Goal: Find specific page/section: Find specific page/section

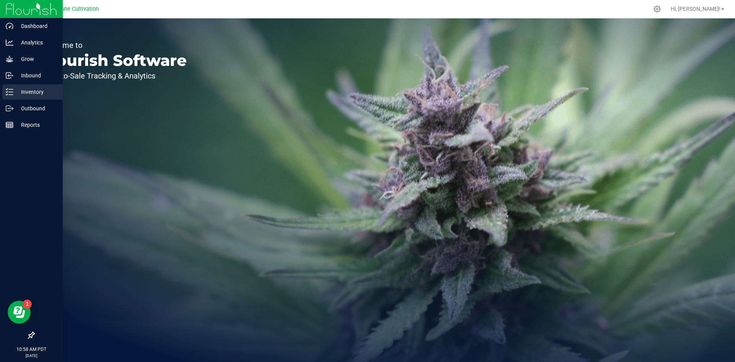
click at [10, 89] on line at bounding box center [11, 89] width 4 height 0
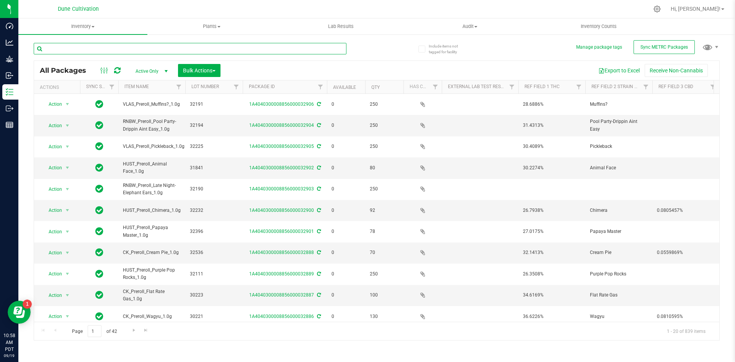
click at [139, 45] on input "text" at bounding box center [190, 48] width 313 height 11
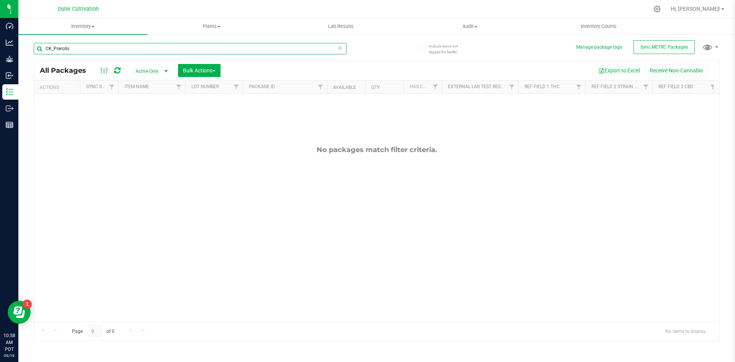
click at [93, 50] on input "CK_Prerolls" at bounding box center [190, 48] width 313 height 11
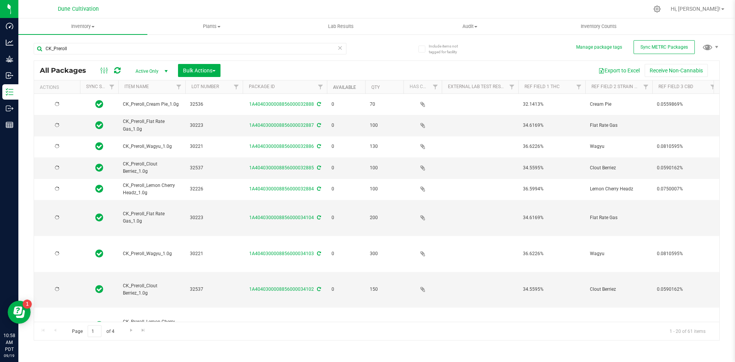
click at [350, 89] on link "Available" at bounding box center [344, 87] width 23 height 5
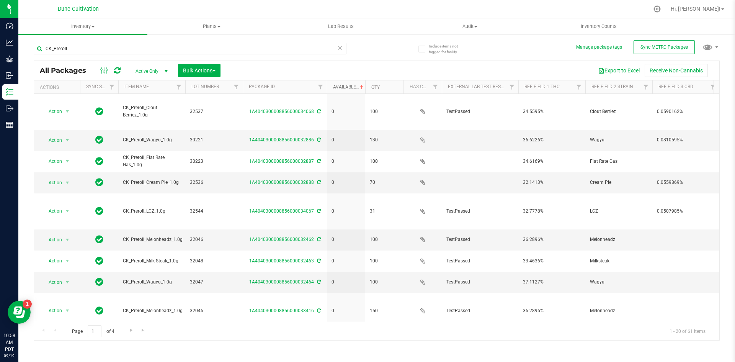
click at [348, 87] on link "Available" at bounding box center [349, 86] width 32 height 5
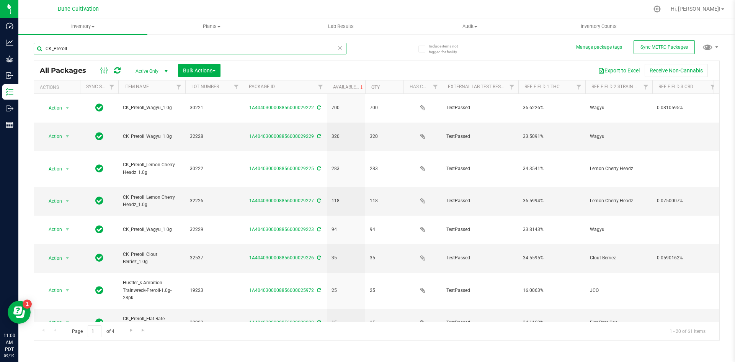
drag, startPoint x: 75, startPoint y: 46, endPoint x: 37, endPoint y: 46, distance: 37.9
click at [37, 46] on input "CK_Preroll" at bounding box center [190, 48] width 313 height 11
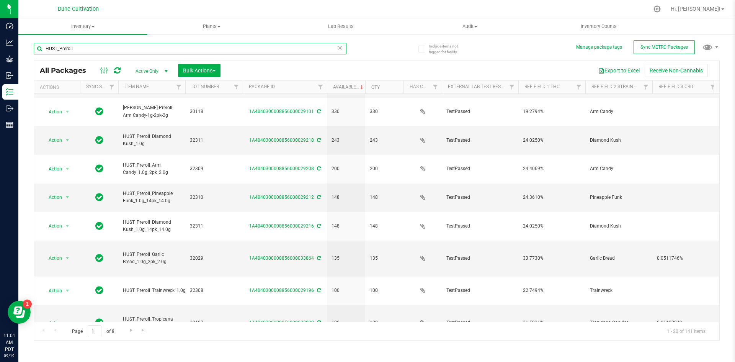
scroll to position [202, 0]
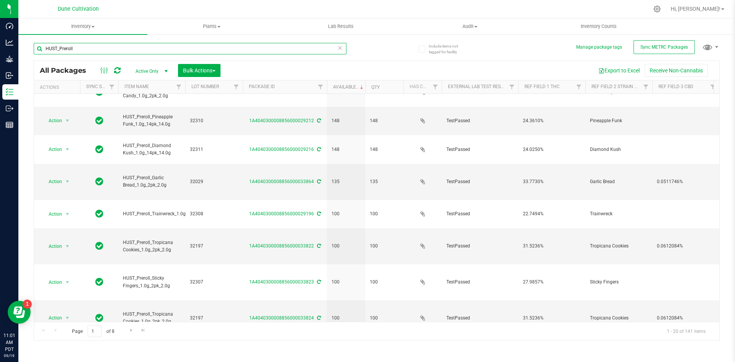
drag, startPoint x: 79, startPoint y: 48, endPoint x: 46, endPoint y: 44, distance: 33.5
click at [46, 44] on input "HUST_Preroll" at bounding box center [190, 48] width 313 height 11
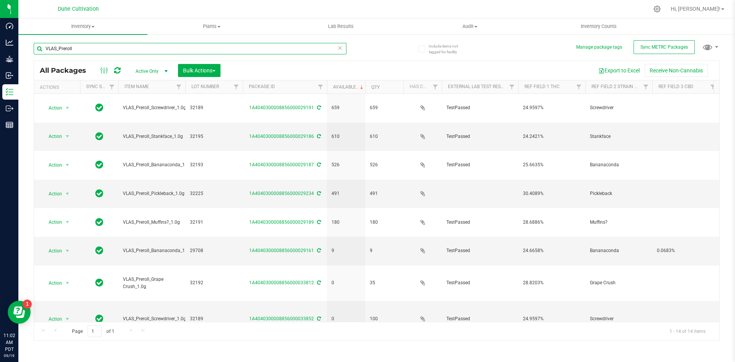
type input "VLAS_Preroll"
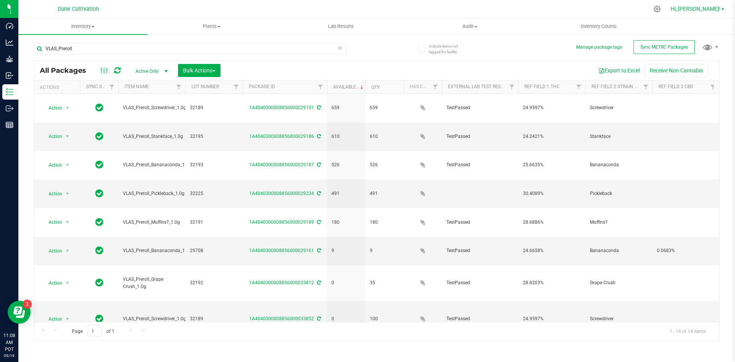
click at [703, 8] on span "Hi, [PERSON_NAME]!" at bounding box center [696, 9] width 50 height 6
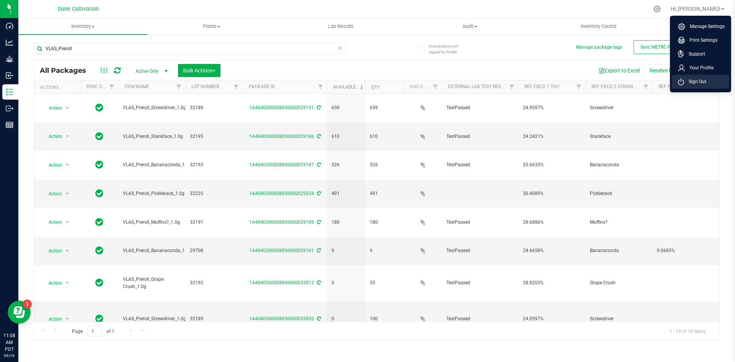
click at [695, 79] on span "Sign Out" at bounding box center [695, 82] width 22 height 8
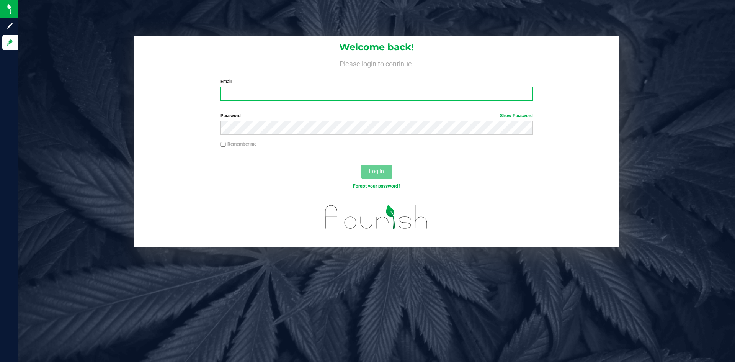
click at [273, 91] on input "Email" at bounding box center [377, 94] width 312 height 14
type input "[PERSON_NAME][DOMAIN_NAME][EMAIL_ADDRESS][PERSON_NAME][DOMAIN_NAME]"
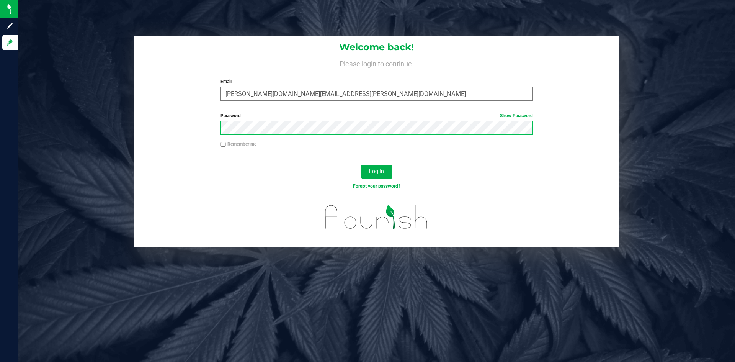
click at [361, 165] on button "Log In" at bounding box center [376, 172] width 31 height 14
